Goal: Check status: Check status

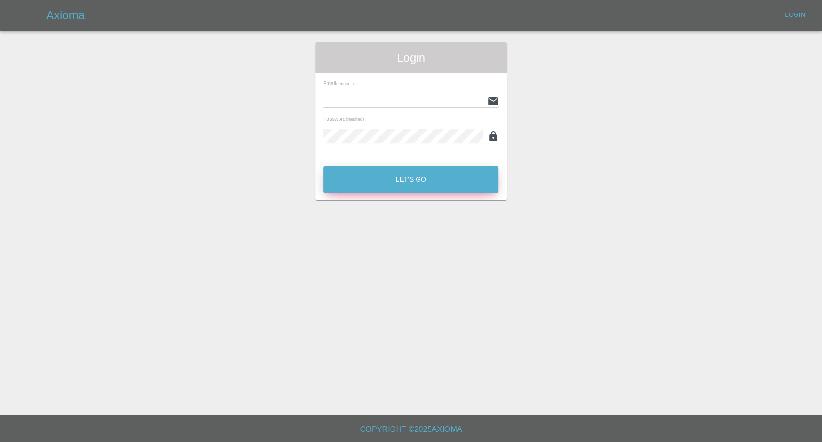
type input "[EMAIL_ADDRESS][DOMAIN_NAME]"
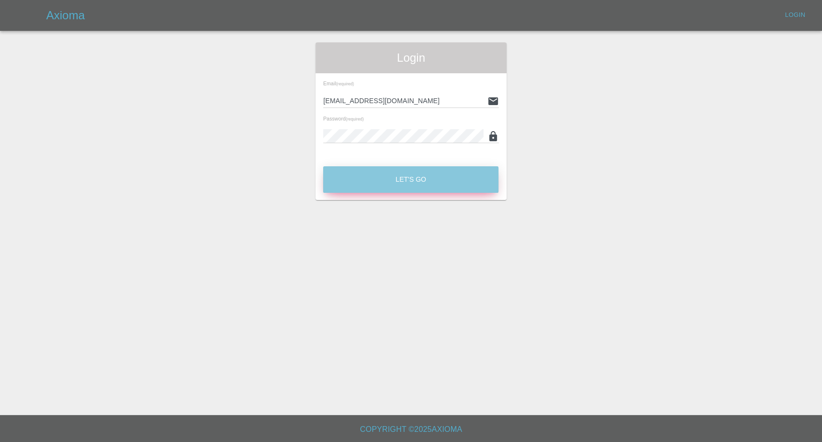
click at [434, 184] on button "Let's Go" at bounding box center [410, 179] width 175 height 26
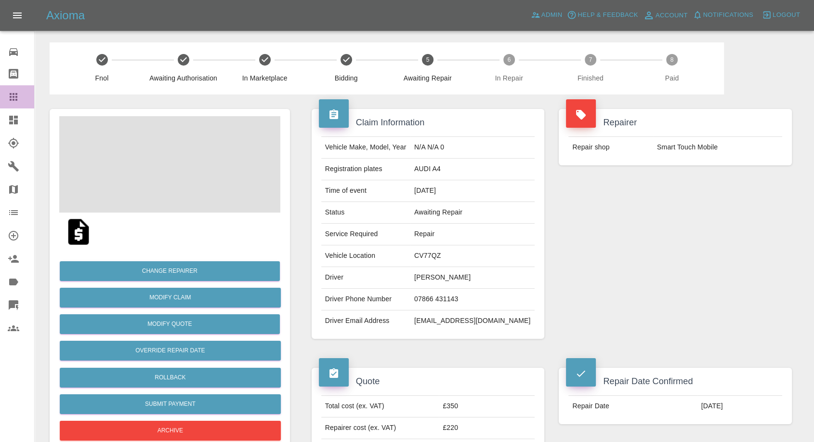
click at [10, 97] on icon at bounding box center [14, 97] width 8 height 8
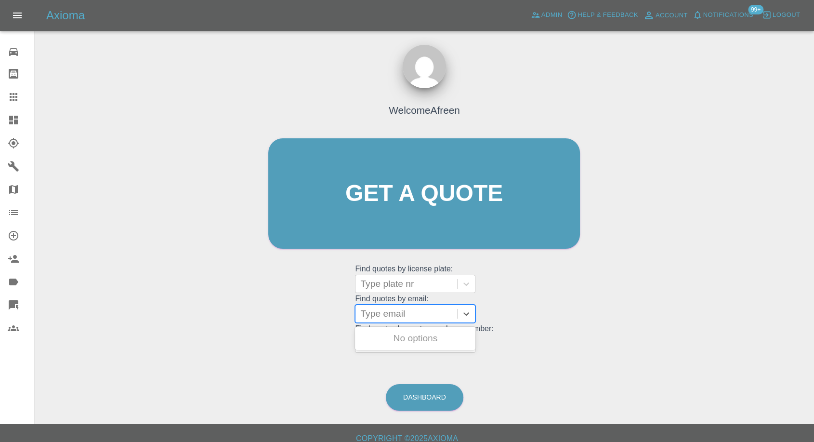
click at [390, 311] on div at bounding box center [406, 313] width 92 height 13
paste input ""[EMAIL_ADDRESS][DOMAIN_NAME]" <undefined>"
drag, startPoint x: 395, startPoint y: 313, endPoint x: 639, endPoint y: 329, distance: 244.3
click at [639, 329] on div "Welcome Afreen Get a quote Get a quote Find quotes by license plate: Type plate…" at bounding box center [424, 239] width 764 height 346
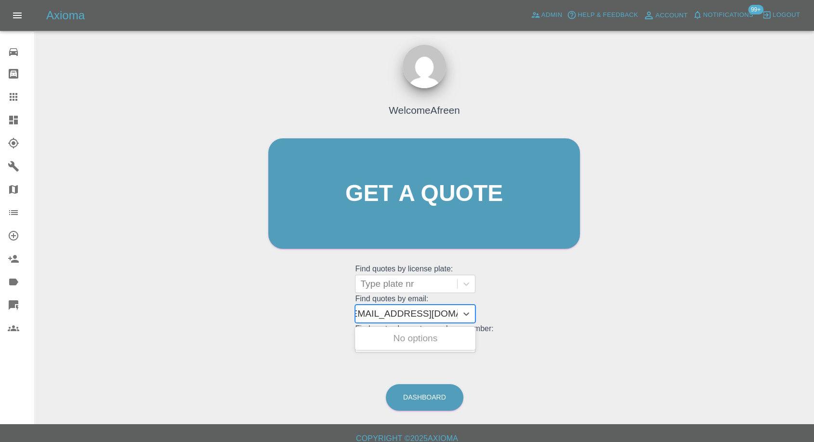
scroll to position [0, 4]
type input "[EMAIL_ADDRESS][DOMAIN_NAME]"
click at [426, 336] on div "RE15XMK, Awaiting Repair" at bounding box center [415, 343] width 120 height 31
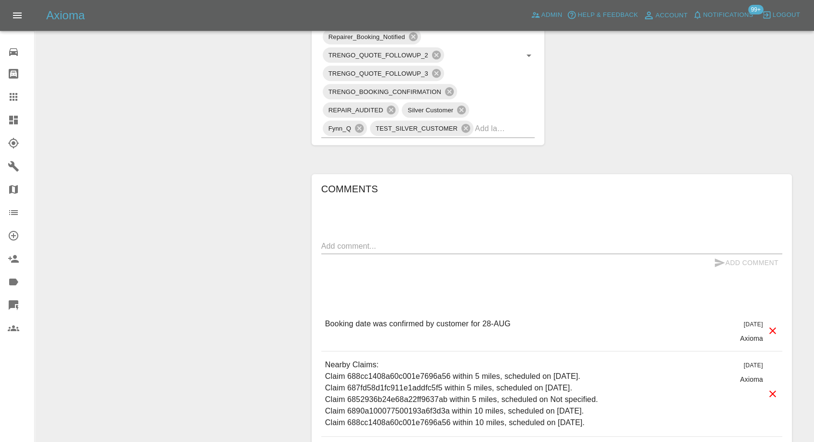
scroll to position [642, 0]
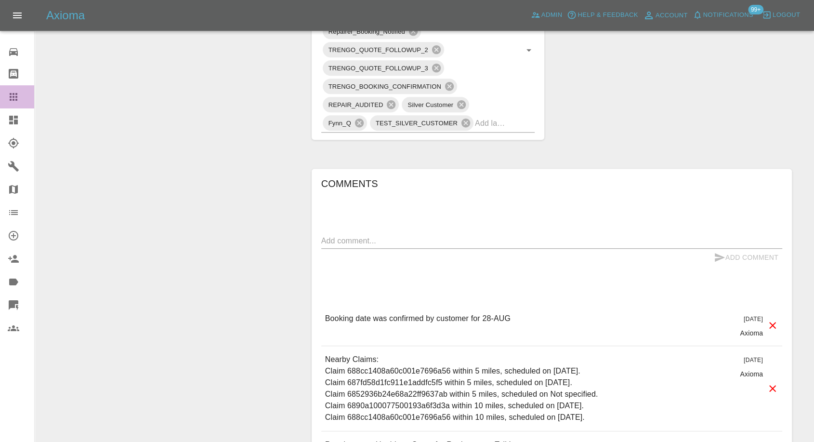
click at [15, 101] on icon at bounding box center [14, 97] width 12 height 12
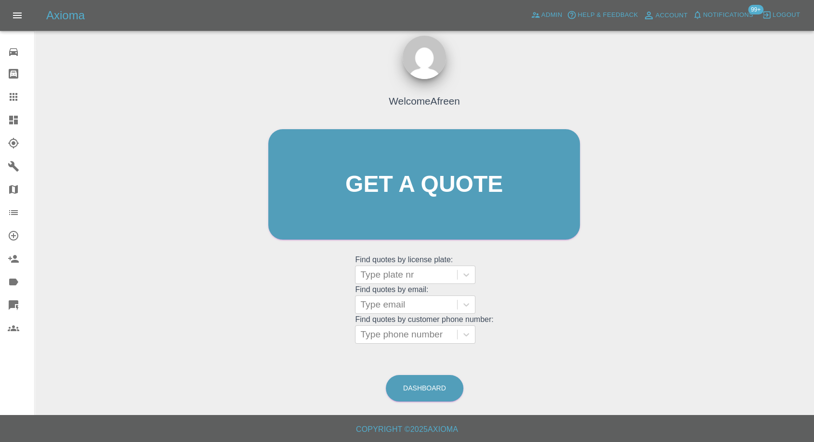
scroll to position [9, 0]
click at [419, 303] on div at bounding box center [406, 304] width 92 height 13
paste input ""[EMAIL_ADDRESS][DOMAIN_NAME]" <undefined>"
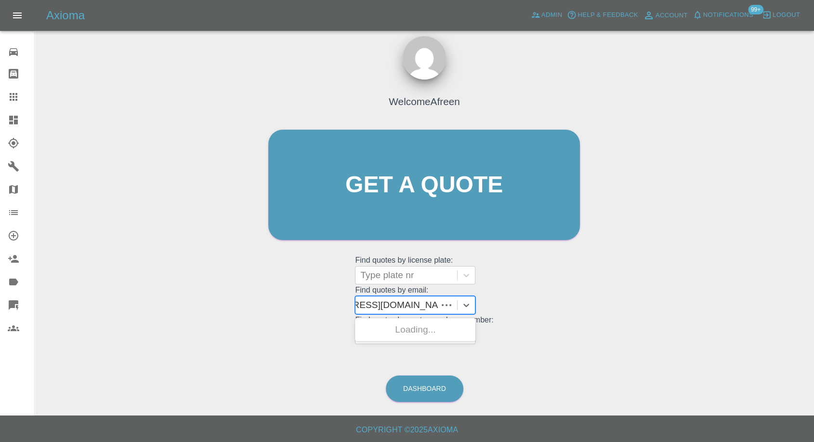
scroll to position [0, 53]
drag, startPoint x: 398, startPoint y: 302, endPoint x: 691, endPoint y: 348, distance: 296.4
click at [691, 348] on div "Welcome Afreen Get a quote Get a quote Find quotes by license plate: Type plate…" at bounding box center [424, 231] width 764 height 346
type input "[EMAIL_ADDRESS][DOMAIN_NAME]"
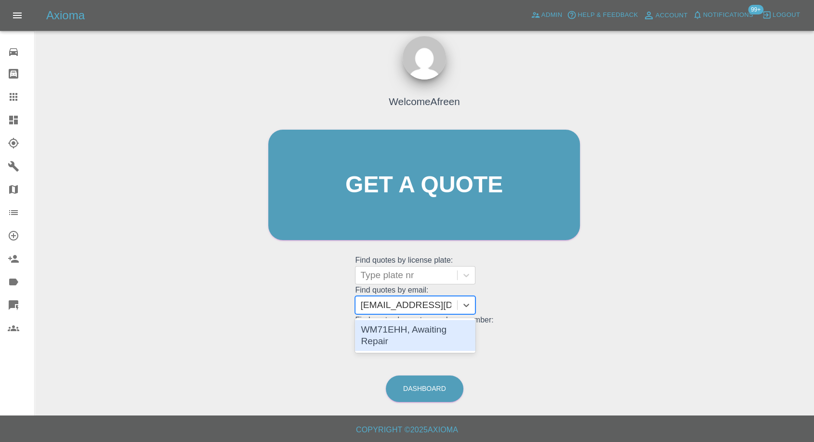
click at [446, 331] on div "WM71EHH, Awaiting Repair" at bounding box center [415, 335] width 120 height 31
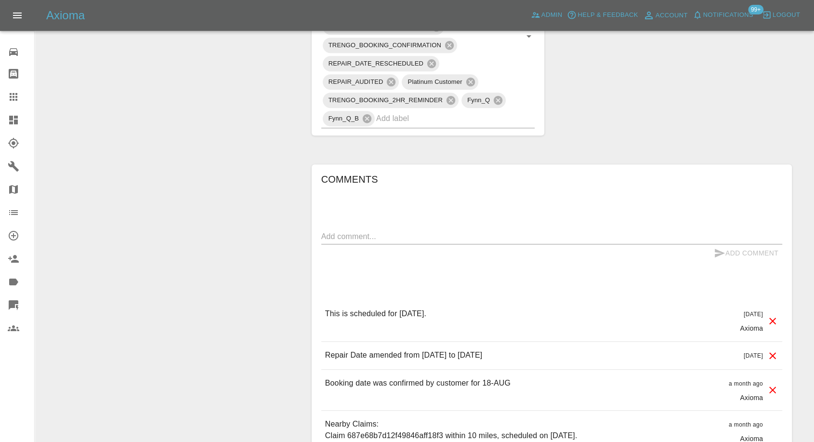
scroll to position [802, 0]
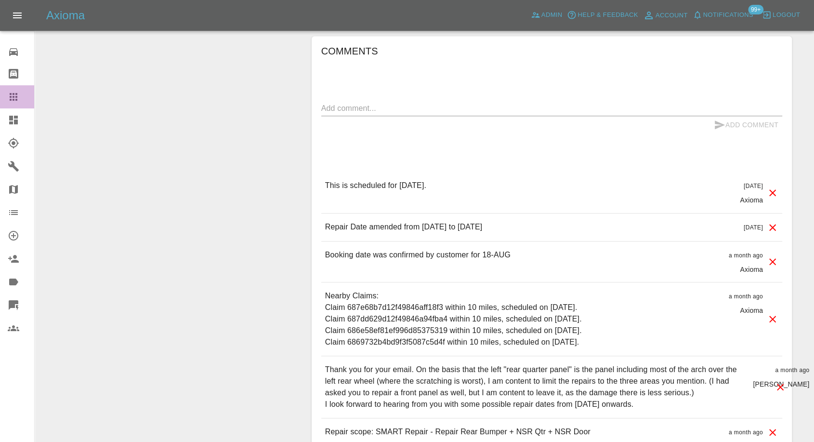
click at [23, 97] on div at bounding box center [21, 97] width 27 height 12
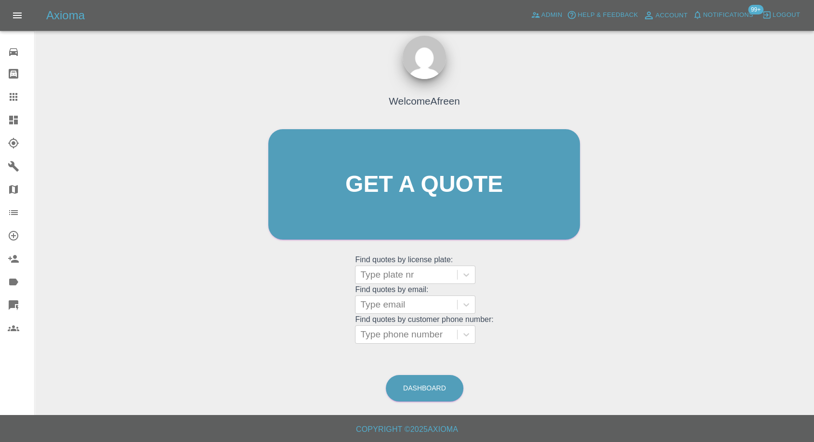
scroll to position [9, 0]
click at [401, 302] on div at bounding box center [406, 304] width 92 height 13
paste input ""[EMAIL_ADDRESS][DOMAIN_NAME]" <undefined>"
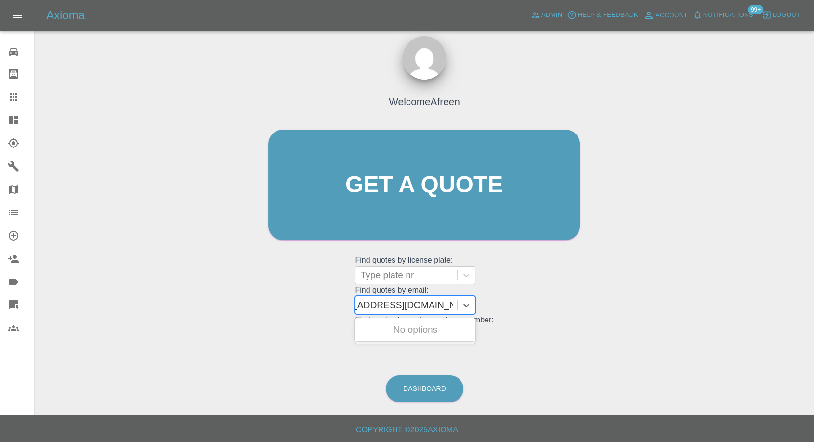
scroll to position [0, 36]
drag, startPoint x: 396, startPoint y: 303, endPoint x: 650, endPoint y: 327, distance: 254.9
click at [650, 327] on div "Welcome Afreen Get a quote Get a quote Find quotes by license plate: Type plate…" at bounding box center [424, 231] width 764 height 346
type input "[EMAIL_ADDRESS][DOMAIN_NAME]"
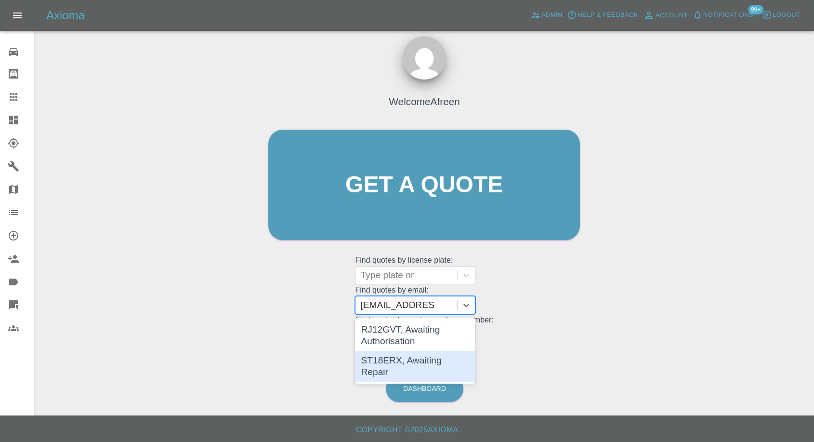
click at [432, 365] on div "ST18ERX, Awaiting Repair" at bounding box center [415, 366] width 120 height 31
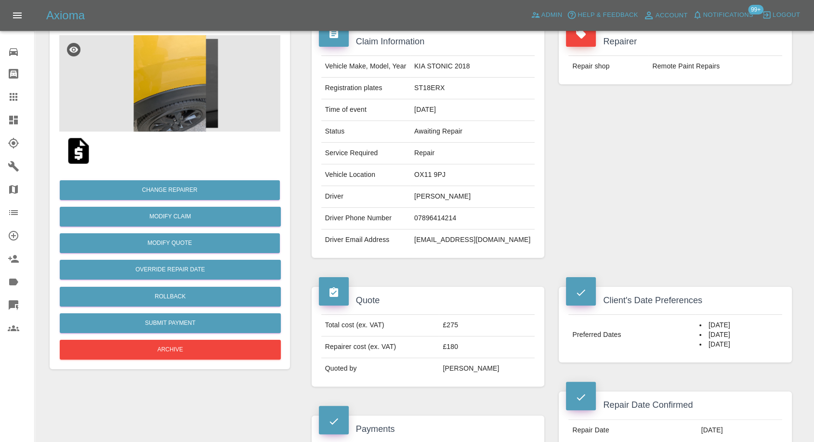
scroll to position [214, 0]
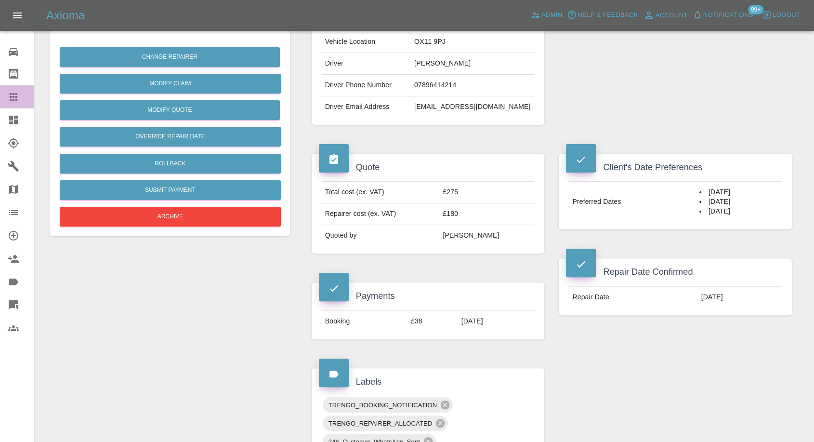
click at [9, 87] on link "Claims" at bounding box center [17, 96] width 34 height 23
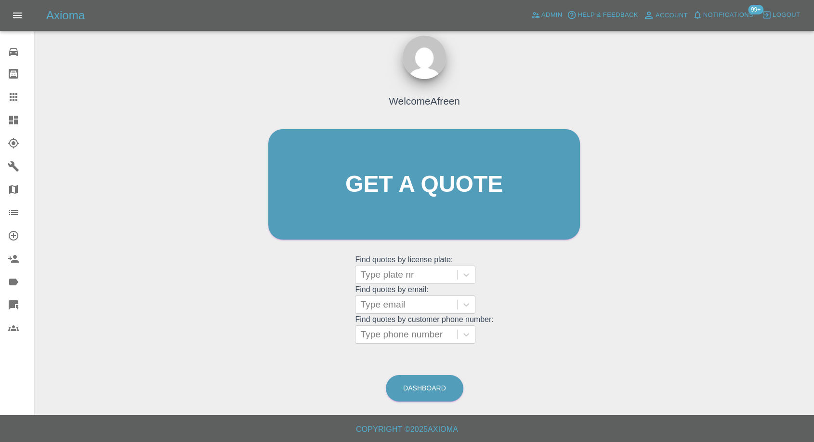
scroll to position [9, 0]
click at [385, 310] on div at bounding box center [406, 304] width 92 height 13
paste input ""[EMAIL_ADDRESS][DOMAIN_NAME]" <undefined>"
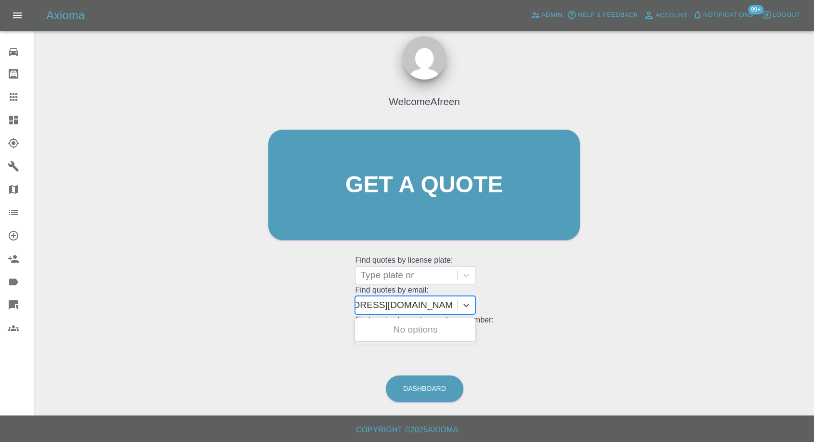
scroll to position [0, 52]
drag, startPoint x: 395, startPoint y: 303, endPoint x: 713, endPoint y: 329, distance: 318.9
click at [713, 329] on div "Welcome Afreen Get a quote Get a quote Find quotes by license plate: Type plate…" at bounding box center [424, 231] width 764 height 346
type input "[EMAIL_ADDRESS][DOMAIN_NAME]"
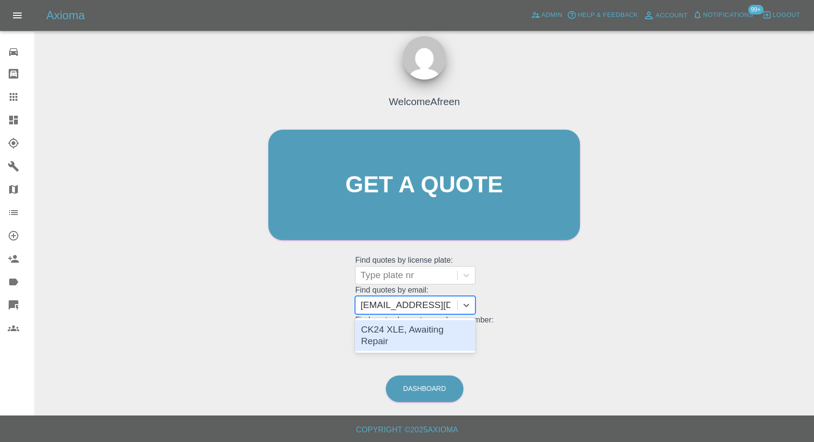
click at [438, 321] on div "CK24 XLE, Awaiting Repair" at bounding box center [415, 335] width 120 height 31
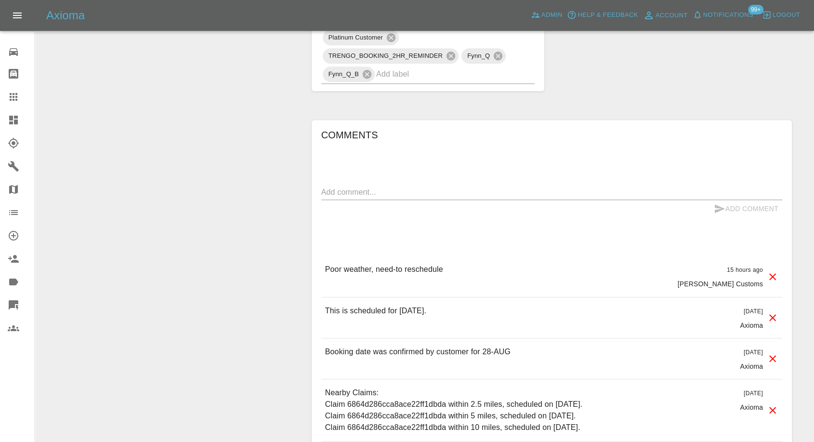
scroll to position [856, 0]
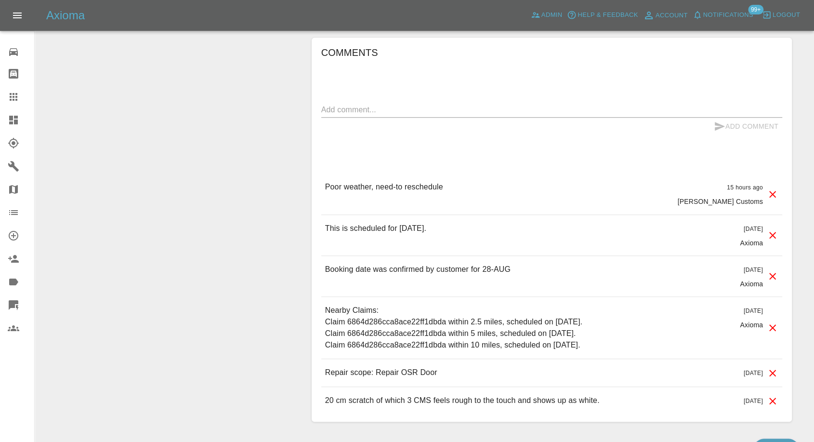
click at [15, 97] on icon at bounding box center [14, 97] width 8 height 8
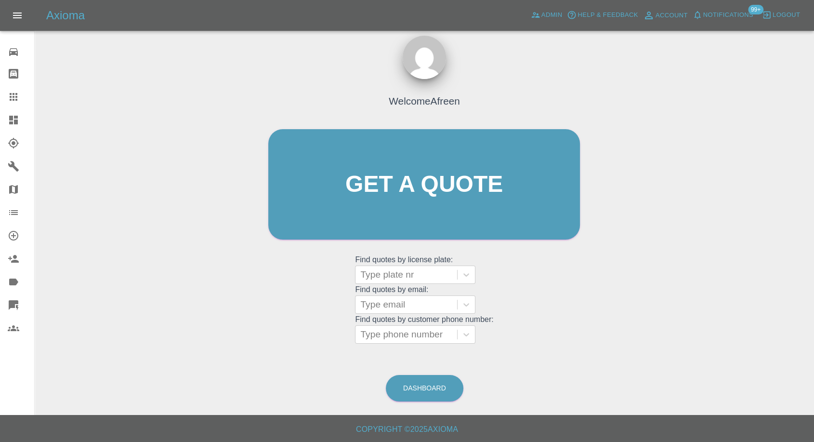
scroll to position [9, 0]
click at [393, 312] on div "Type email" at bounding box center [406, 304] width 102 height 17
paste input ""[EMAIL_ADDRESS][PERSON_NAME][DOMAIN_NAME]" <undefined>"
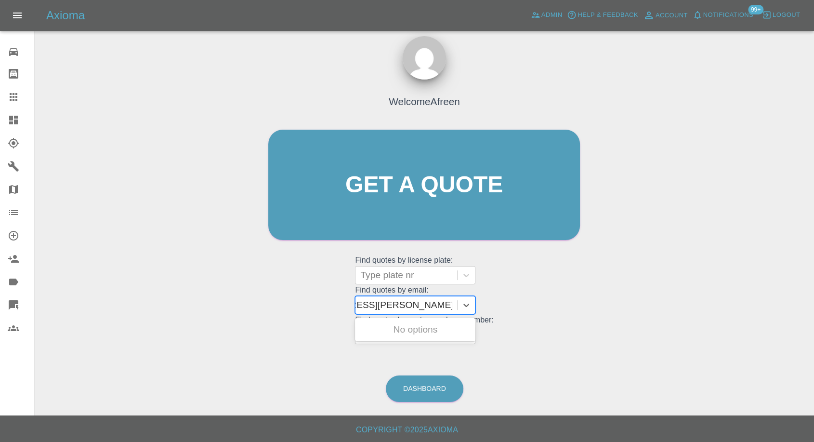
scroll to position [0, 63]
drag, startPoint x: 397, startPoint y: 302, endPoint x: 821, endPoint y: 413, distance: 438.8
click at [814, 413] on html "Axioma Admin Help & Feedback Account Notifications 99+ Logout 0 Repair home Bod…" at bounding box center [407, 216] width 814 height 451
type input "[EMAIL_ADDRESS][PERSON_NAME][DOMAIN_NAME]"
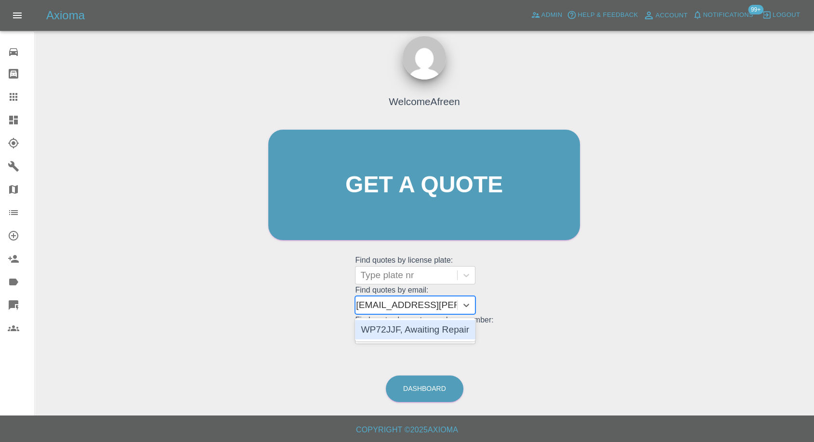
scroll to position [0, 3]
click at [459, 328] on div "WP72JJF, Awaiting Repair" at bounding box center [415, 329] width 120 height 19
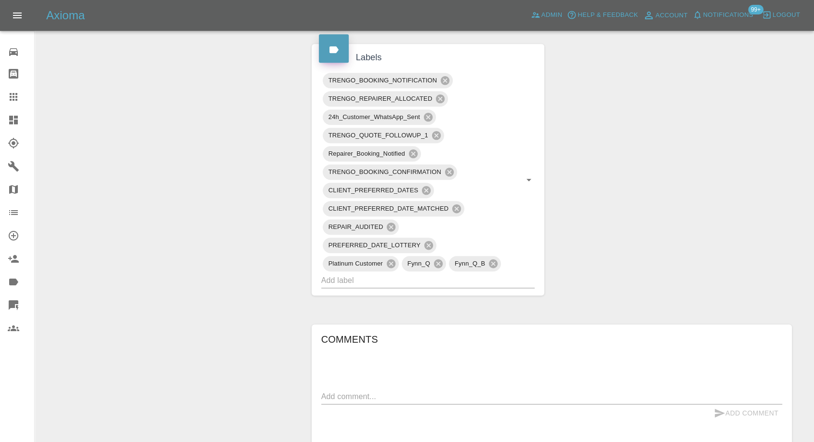
scroll to position [749, 0]
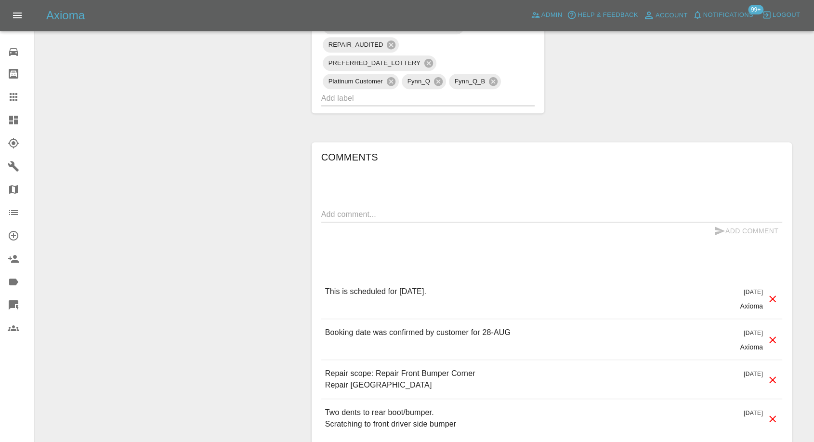
click at [16, 94] on icon at bounding box center [14, 97] width 8 height 8
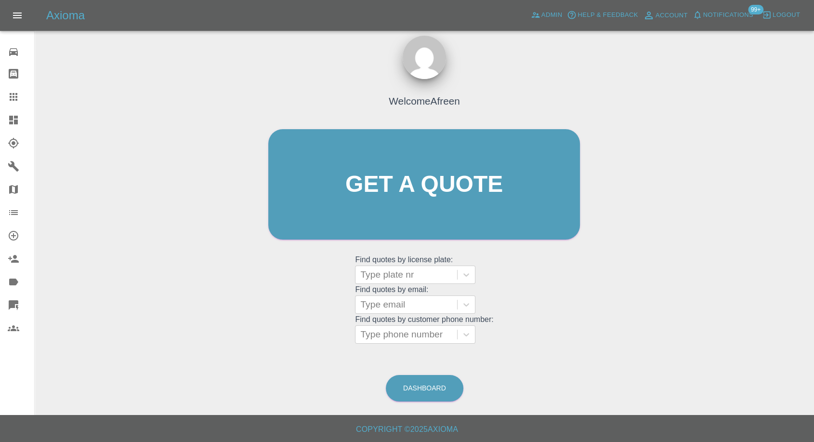
scroll to position [9, 0]
click at [393, 309] on div at bounding box center [406, 304] width 92 height 13
paste input ""[EMAIL_ADDRESS][DOMAIN_NAME]" <undefined>"
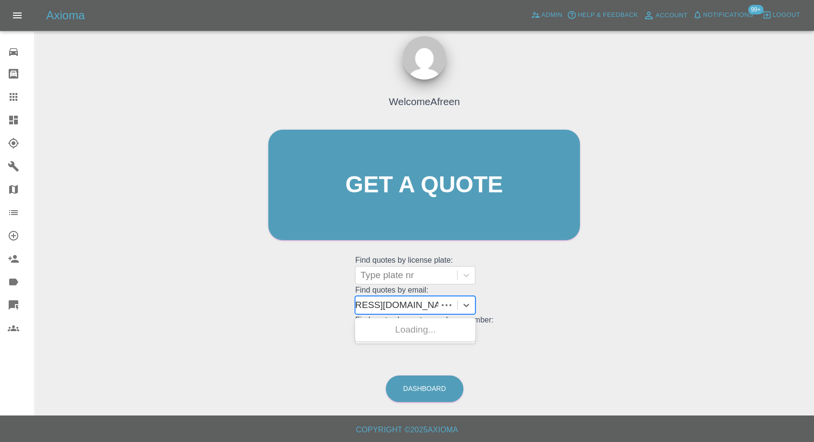
scroll to position [0, 51]
drag, startPoint x: 396, startPoint y: 305, endPoint x: 555, endPoint y: 318, distance: 159.5
click at [555, 318] on div "Welcome Afreen Get a quote Get a quote Find quotes by license plate: Type plate…" at bounding box center [424, 203] width 332 height 291
type input "[EMAIL_ADDRESS][DOMAIN_NAME]"
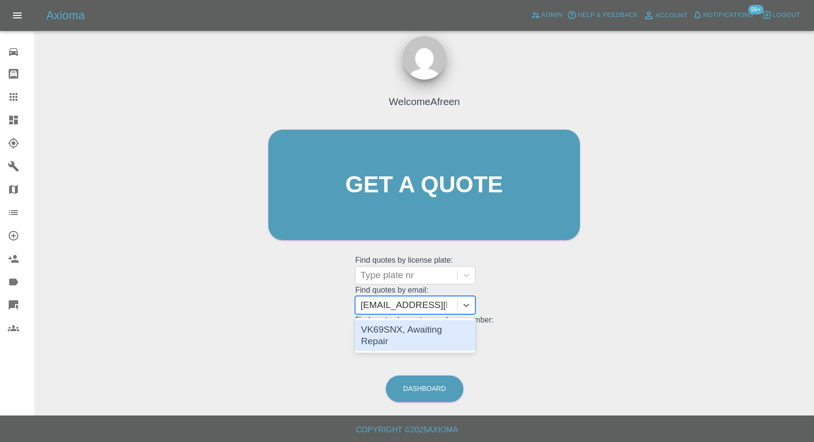
click at [452, 321] on div "VK69SNX, Awaiting Repair" at bounding box center [415, 335] width 120 height 31
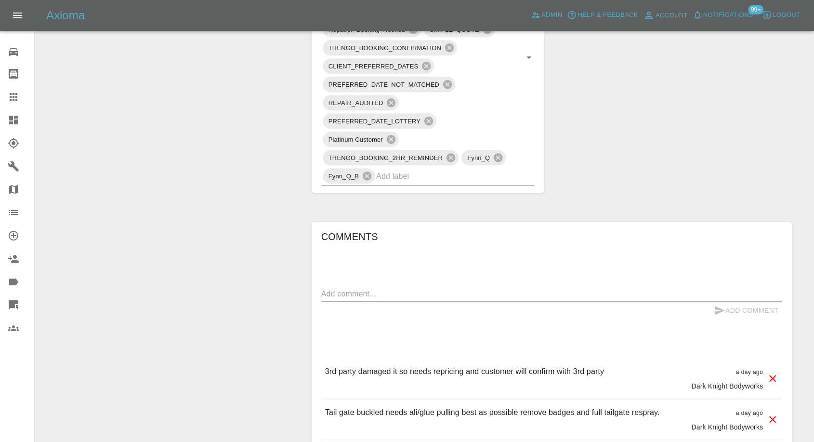
scroll to position [695, 0]
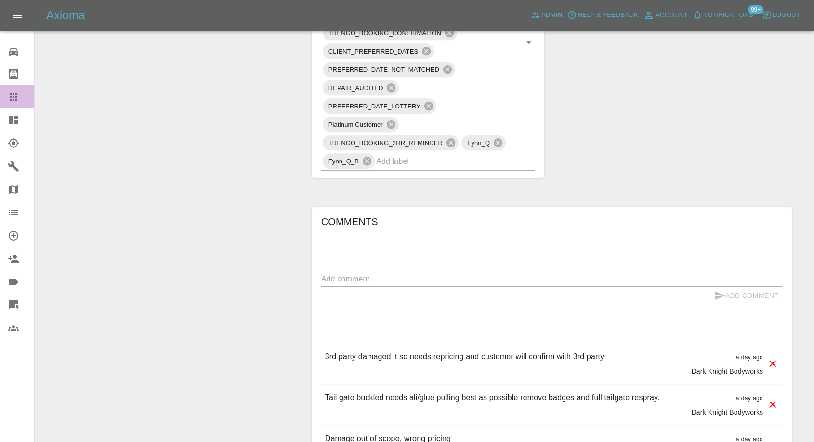
click at [11, 96] on icon at bounding box center [14, 97] width 8 height 8
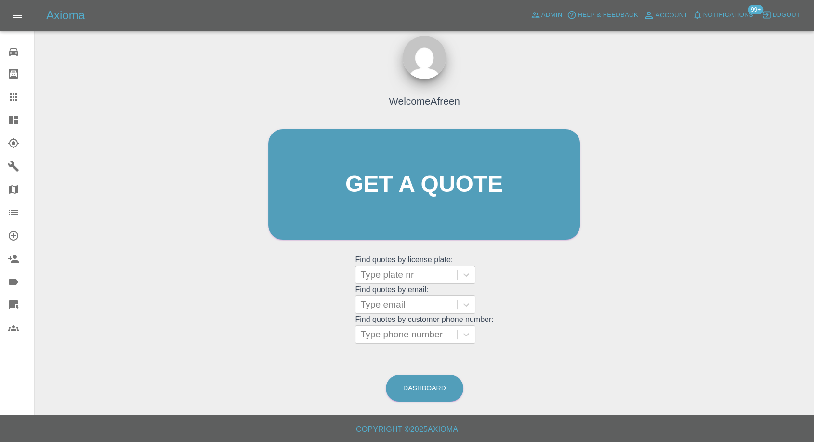
scroll to position [9, 0]
click at [391, 309] on div at bounding box center [406, 304] width 92 height 13
paste input ""[EMAIL_ADDRESS][DOMAIN_NAME]" <undefined>"
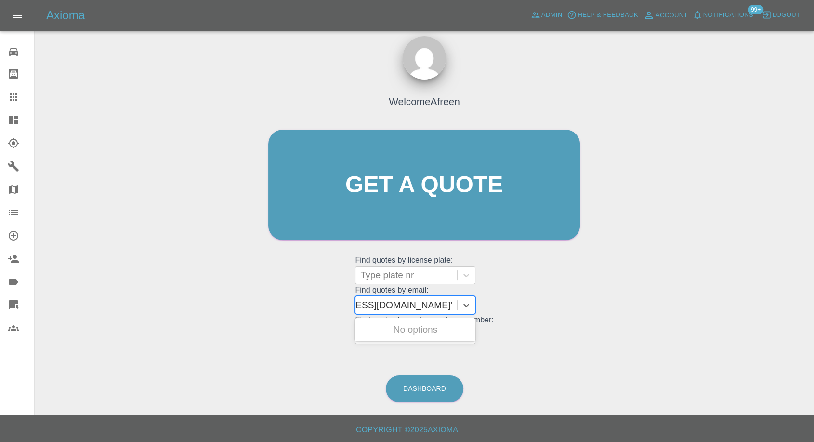
scroll to position [0, 62]
drag, startPoint x: 396, startPoint y: 303, endPoint x: 719, endPoint y: 342, distance: 325.1
click at [719, 342] on div "Welcome Afreen Get a quote Get a quote Find quotes by license plate: Type plate…" at bounding box center [424, 231] width 764 height 346
type input "[EMAIL_ADDRESS][DOMAIN_NAME]"
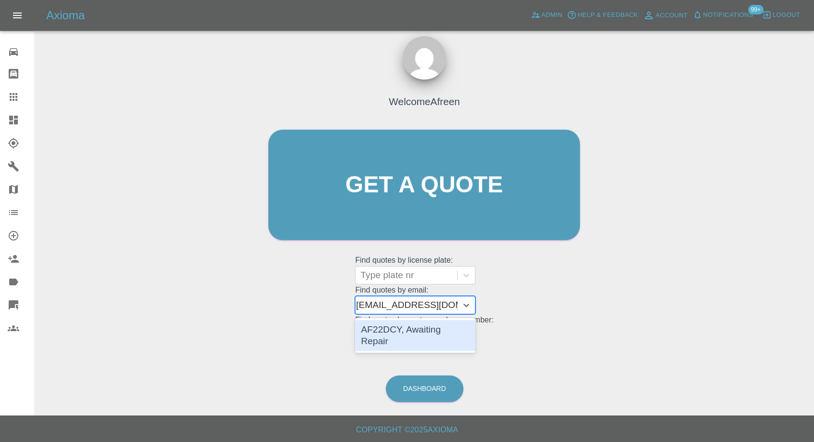
scroll to position [0, 2]
click at [455, 329] on div "AF22DCY, Awaiting Repair" at bounding box center [415, 335] width 120 height 31
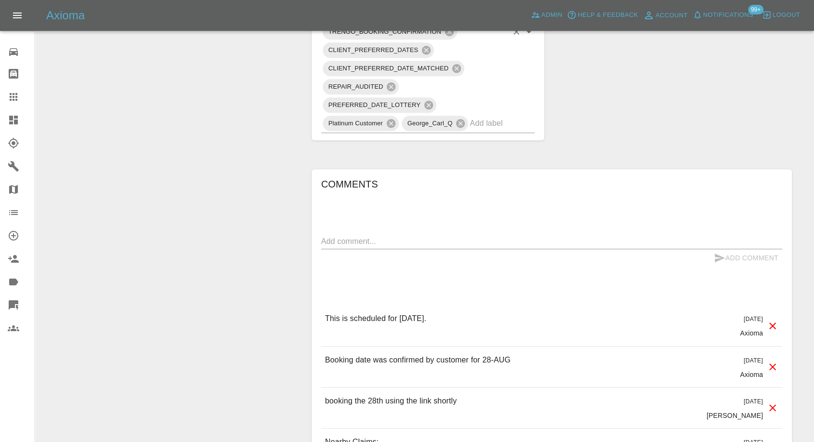
scroll to position [695, 0]
